Goal: Transaction & Acquisition: Purchase product/service

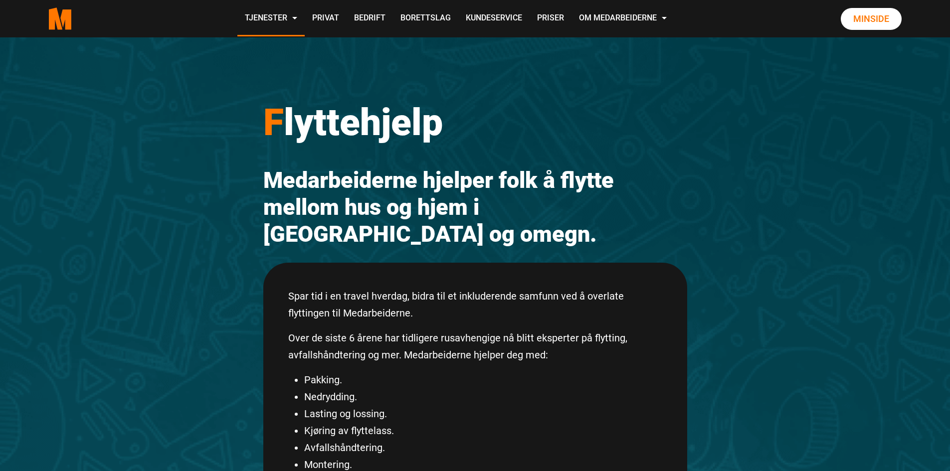
click at [551, 424] on button "Godta" at bounding box center [541, 428] width 100 height 23
click at [333, 19] on link "Privat" at bounding box center [326, 18] width 42 height 35
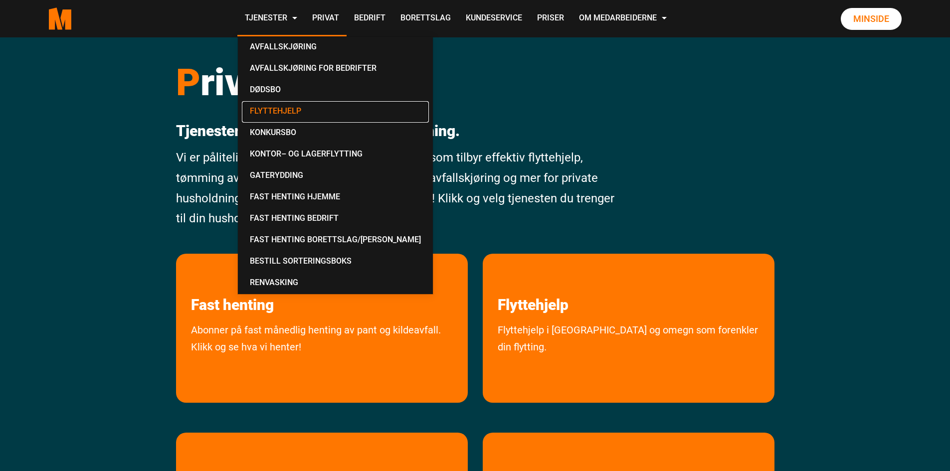
click at [284, 115] on link "Flyttehjelp" at bounding box center [335, 111] width 187 height 21
